Goal: Communication & Community: Answer question/provide support

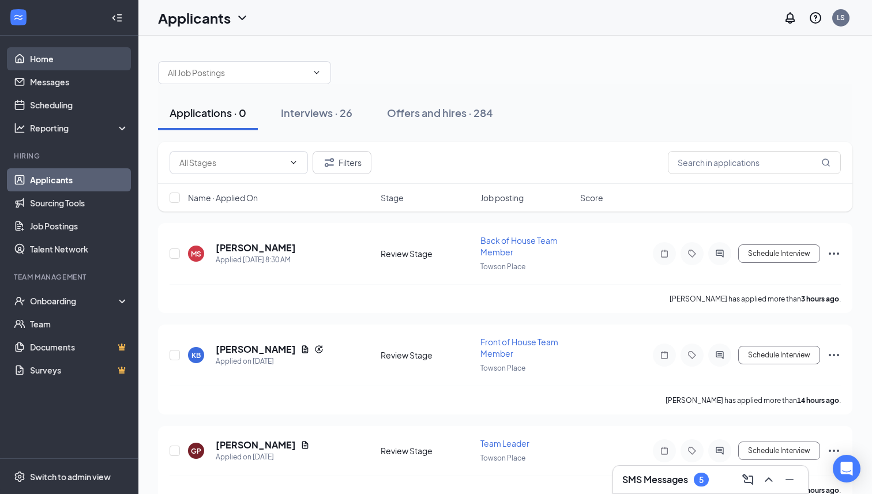
click at [49, 53] on link "Home" at bounding box center [79, 58] width 99 height 23
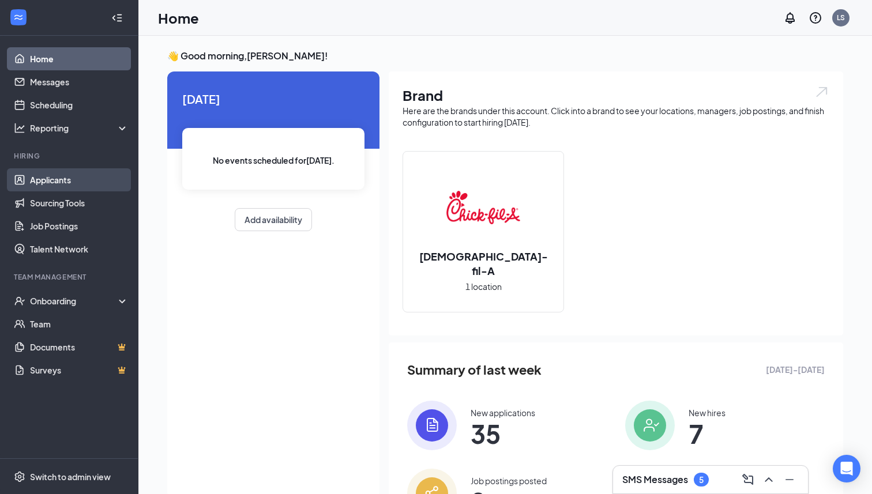
click at [73, 179] on link "Applicants" at bounding box center [79, 179] width 99 height 23
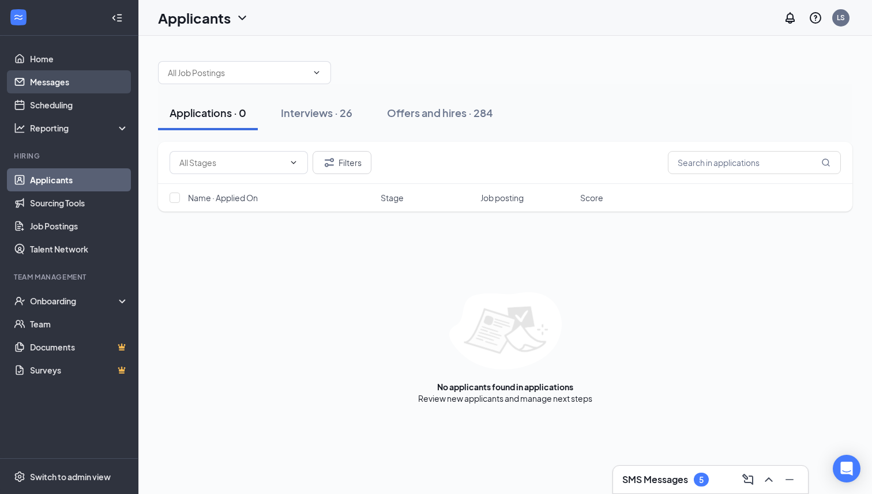
click at [76, 75] on link "Messages" at bounding box center [79, 81] width 99 height 23
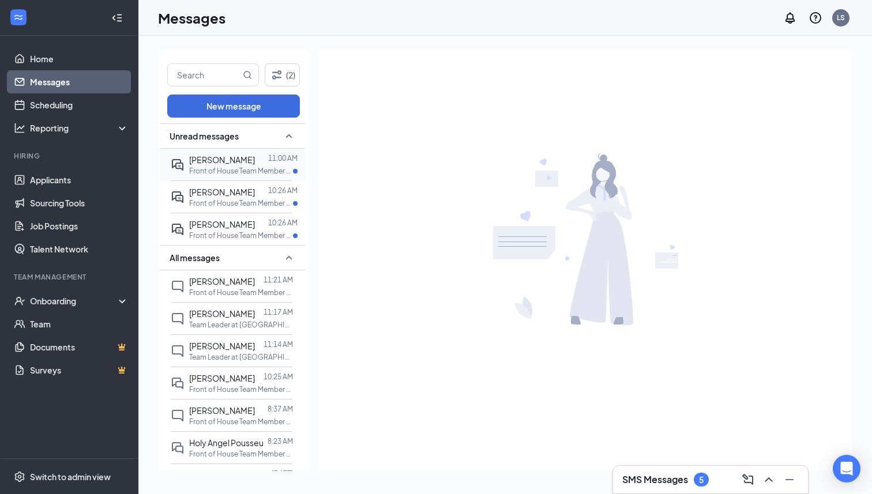
click at [189, 164] on div "[PERSON_NAME]" at bounding box center [222, 159] width 66 height 13
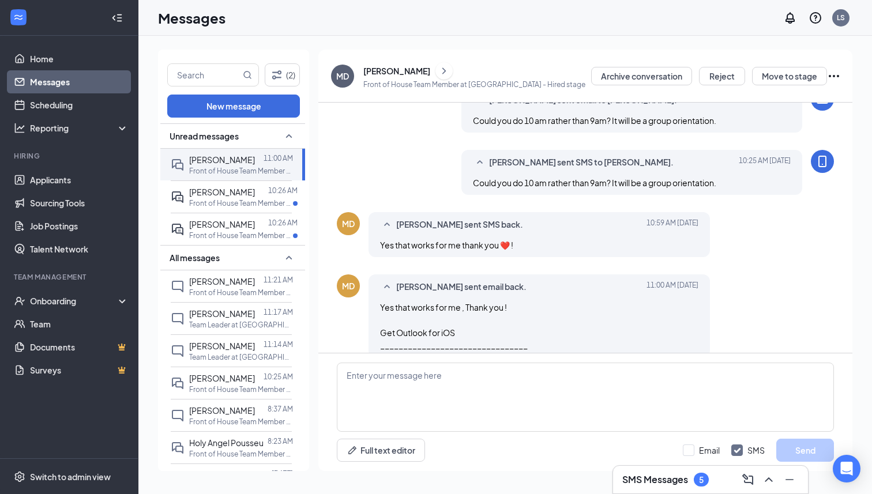
scroll to position [701, 0]
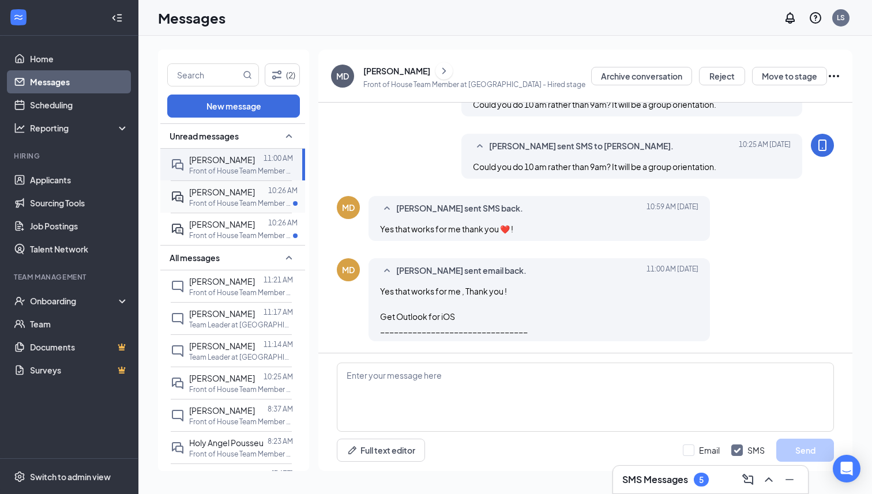
click at [231, 200] on p "Front of House Team Member at [GEOGRAPHIC_DATA]" at bounding box center [241, 203] width 104 height 10
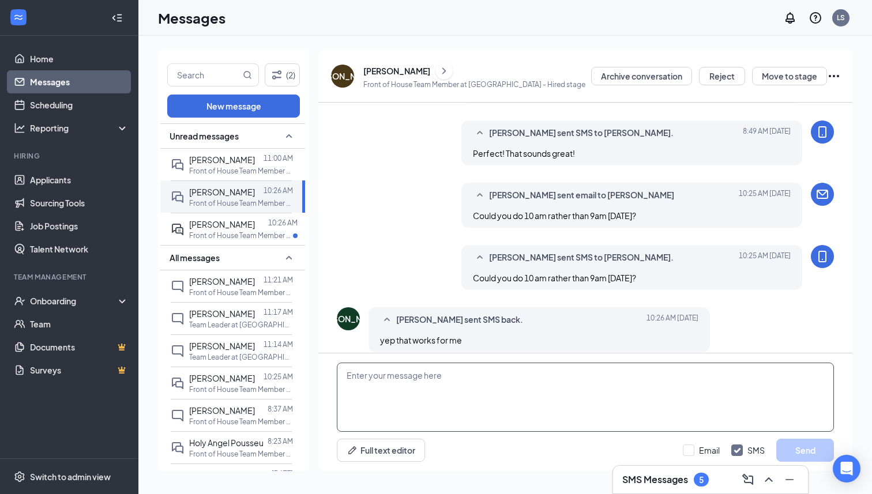
scroll to position [408, 0]
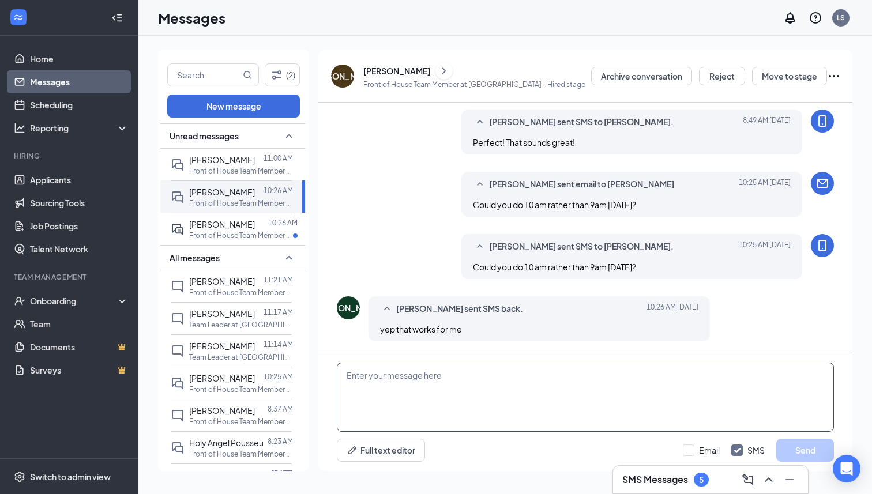
click at [429, 381] on textarea at bounding box center [585, 397] width 497 height 69
type textarea "Great!"
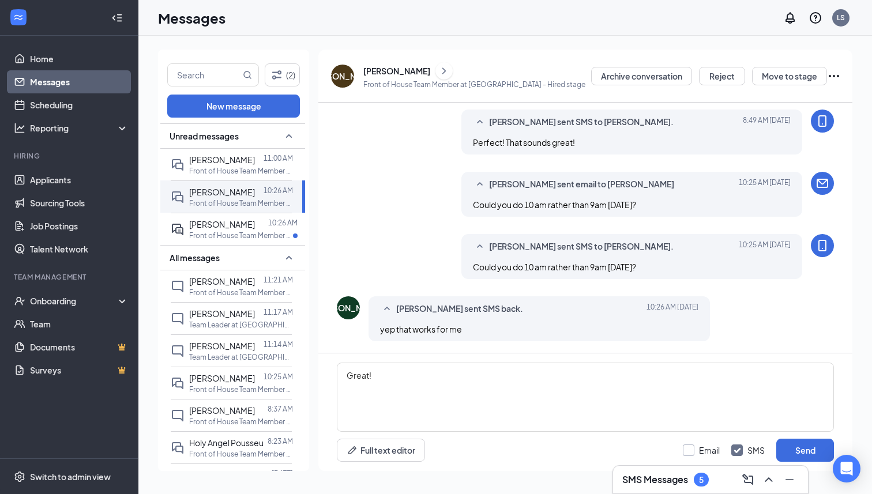
click at [697, 451] on input "Email" at bounding box center [701, 451] width 37 height 12
checkbox input "true"
click at [802, 453] on div "Minimize" at bounding box center [789, 454] width 37 height 19
click at [809, 450] on button "Send" at bounding box center [805, 450] width 58 height 23
click at [260, 235] on p "Front of House Team Member at [GEOGRAPHIC_DATA]" at bounding box center [241, 236] width 104 height 10
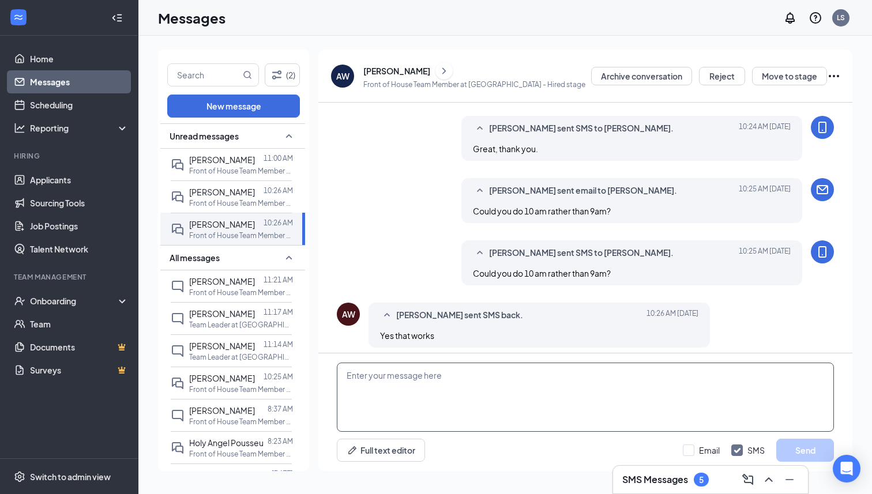
scroll to position [396, 0]
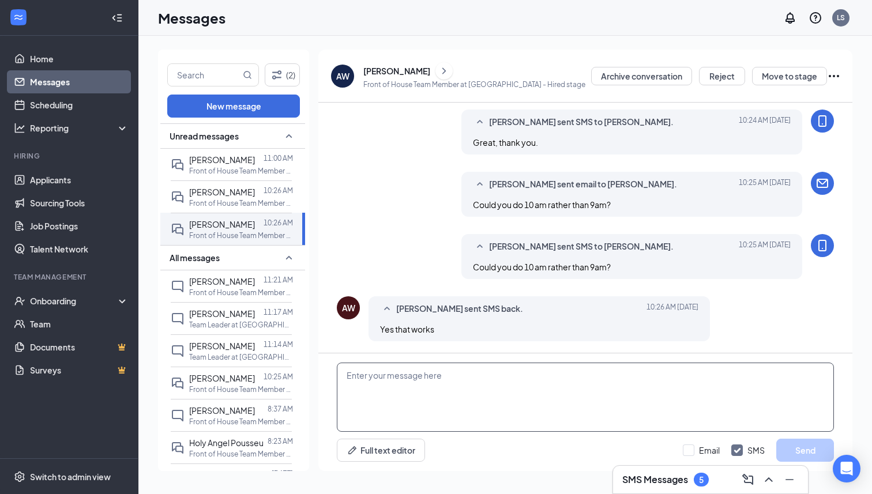
click at [532, 380] on textarea at bounding box center [585, 397] width 497 height 69
type textarea "Great!"
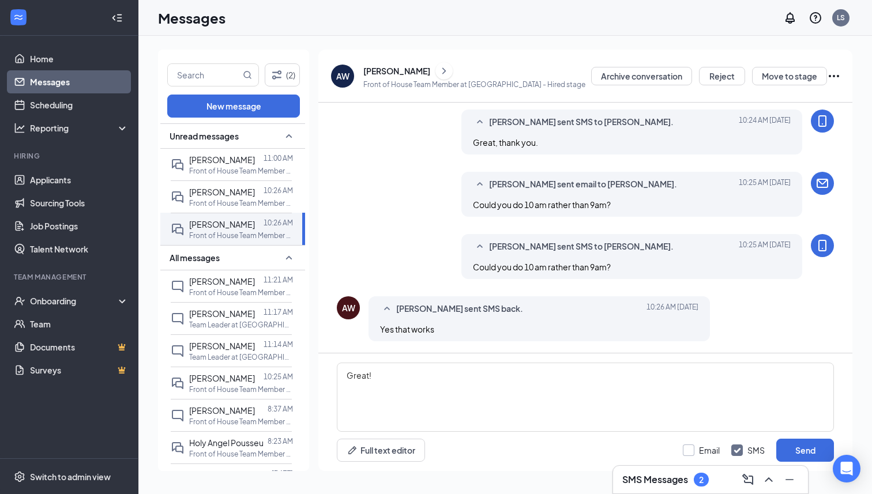
click at [698, 450] on input "Email" at bounding box center [701, 451] width 37 height 12
checkbox input "true"
